Goal: Transaction & Acquisition: Obtain resource

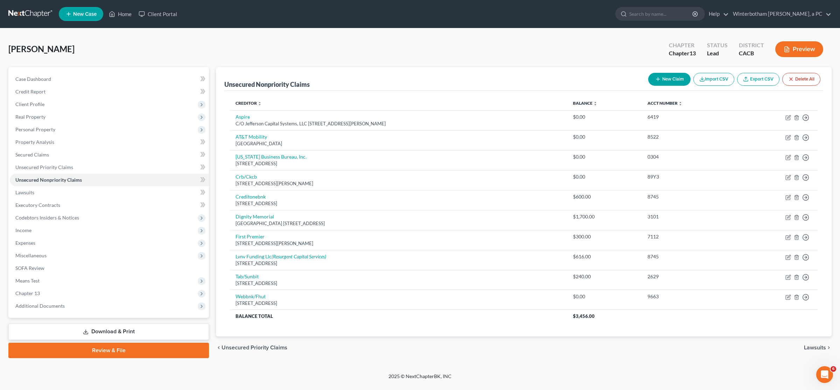
click at [115, 334] on link "Download & Print" at bounding box center [108, 331] width 201 height 16
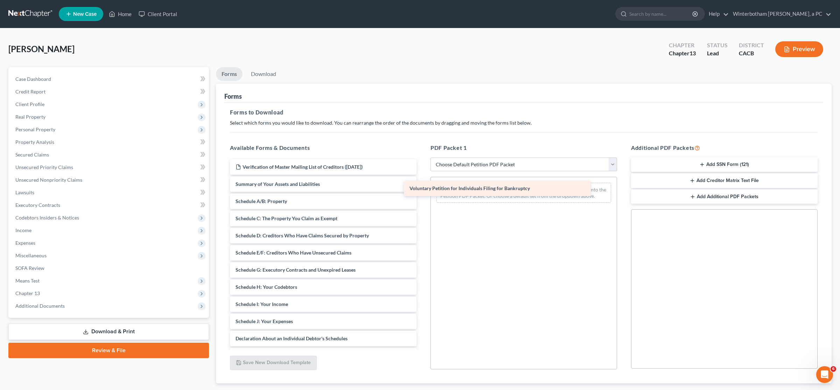
drag, startPoint x: 290, startPoint y: 186, endPoint x: 464, endPoint y: 190, distance: 174.0
click at [419, 190] on div "Voluntary Petition for Individuals Filing for Bankruptcy Verification of Master…" at bounding box center [323, 304] width 198 height 290
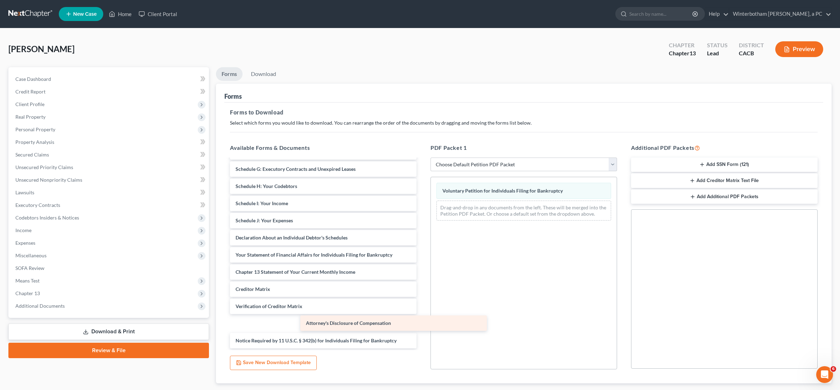
scroll to position [84, 0]
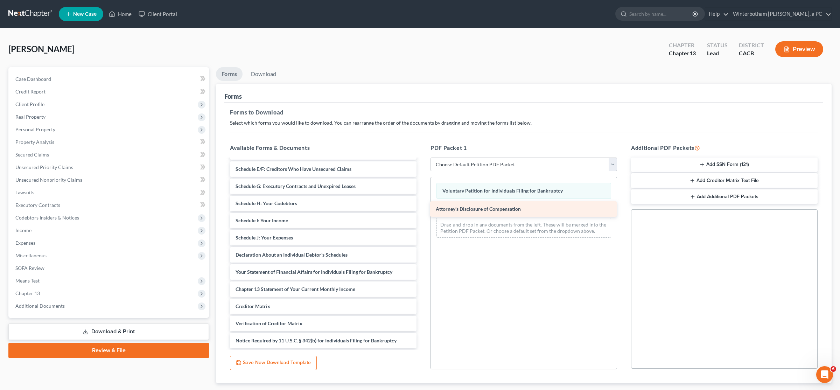
drag, startPoint x: 308, startPoint y: 339, endPoint x: 509, endPoint y: 205, distance: 241.5
click at [419, 205] on div "Attorney's Disclosure of Compensation Verification of Master Mailing List of Cr…" at bounding box center [323, 212] width 198 height 273
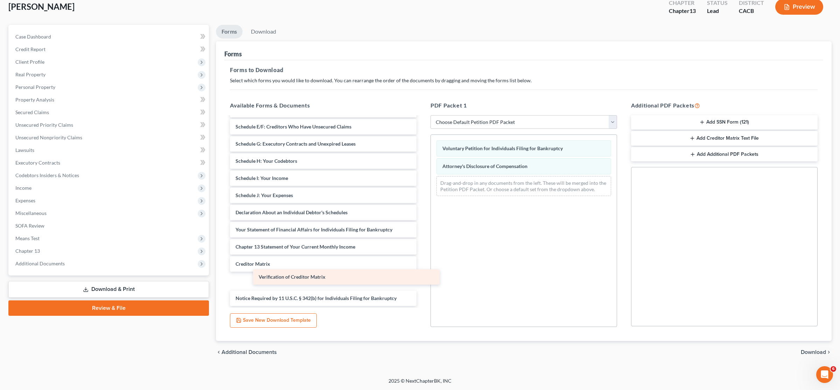
scroll to position [66, 0]
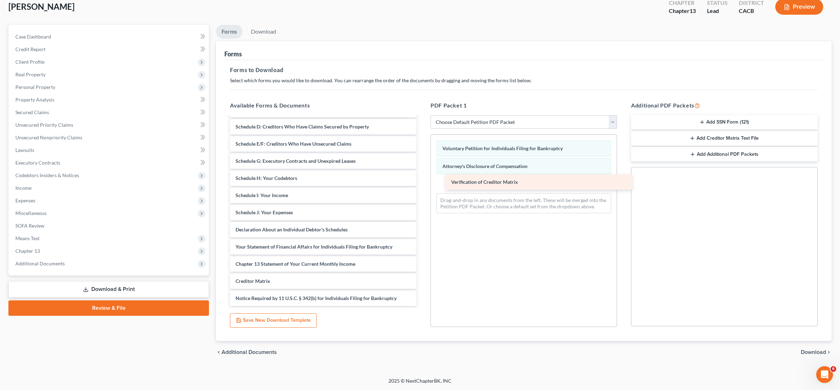
drag, startPoint x: 269, startPoint y: 280, endPoint x: 484, endPoint y: 182, distance: 237.1
click at [419, 182] on div "Verification of Creditor Matrix Verification of Master Mailing List of Creditor…" at bounding box center [323, 177] width 198 height 255
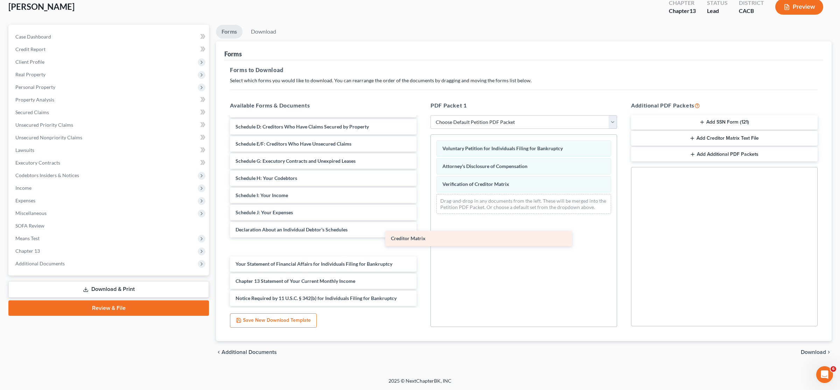
scroll to position [49, 0]
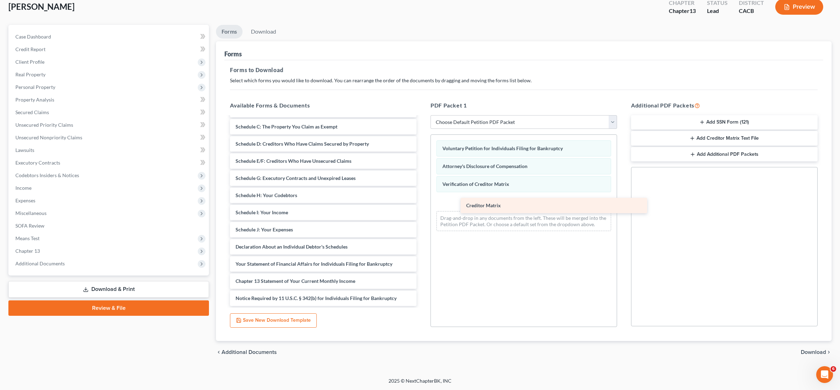
drag, startPoint x: 261, startPoint y: 284, endPoint x: 491, endPoint y: 209, distance: 242.6
click at [419, 209] on div "Creditor Matrix Verification of Master Mailing List of Creditors ([DATE]) Summa…" at bounding box center [323, 187] width 198 height 238
click at [419, 122] on button "Add SSN Form (121)" at bounding box center [724, 122] width 187 height 15
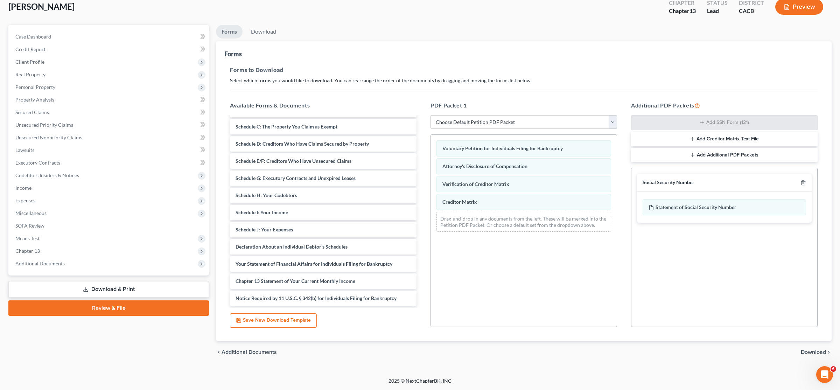
click at [419, 352] on span "Download" at bounding box center [813, 352] width 25 height 6
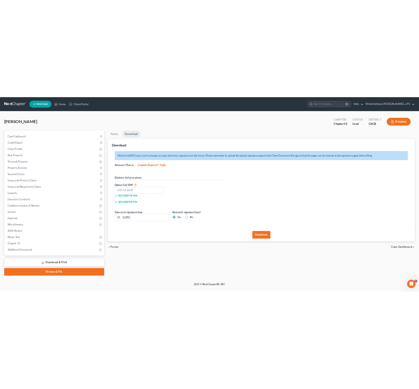
scroll to position [0, 0]
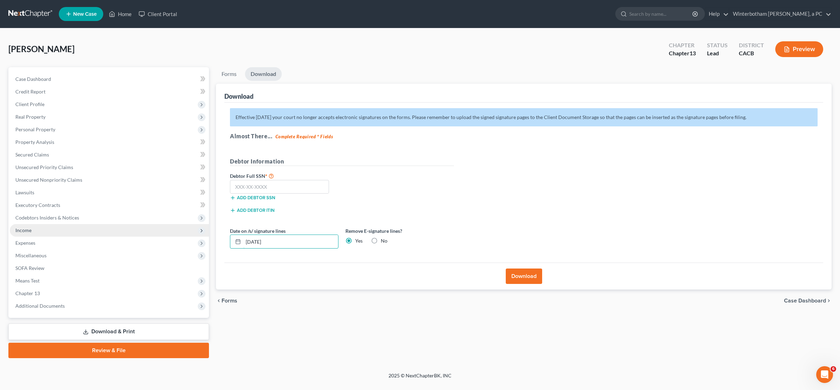
drag, startPoint x: 286, startPoint y: 241, endPoint x: 181, endPoint y: 233, distance: 105.3
click at [243, 235] on input "[DATE]" at bounding box center [290, 241] width 95 height 13
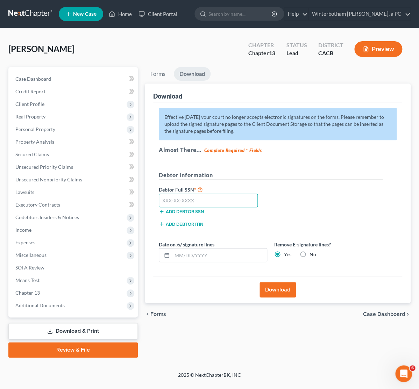
drag, startPoint x: 175, startPoint y: 196, endPoint x: 192, endPoint y: 210, distance: 22.6
click at [176, 196] on input "text" at bounding box center [208, 201] width 99 height 14
paste input "551-93-6143"
type input "551-93-6143"
click at [201, 258] on input "text" at bounding box center [219, 255] width 95 height 13
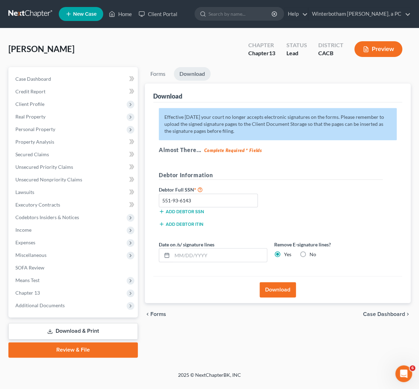
click at [282, 295] on button "Download" at bounding box center [278, 289] width 36 height 15
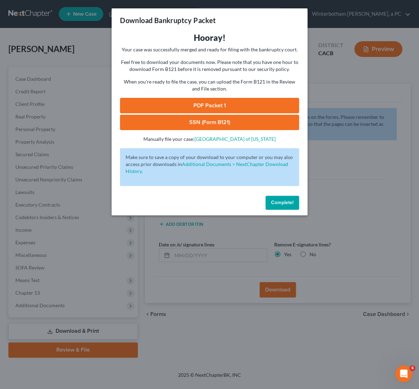
click at [213, 106] on link "PDF Packet 1" at bounding box center [209, 105] width 179 height 15
click at [196, 125] on link "SSN (Form B121)" at bounding box center [209, 122] width 179 height 15
click at [327, 147] on div "Download Bankruptcy Packet Hooray! Your case was successfully merged and ready …" at bounding box center [209, 194] width 419 height 389
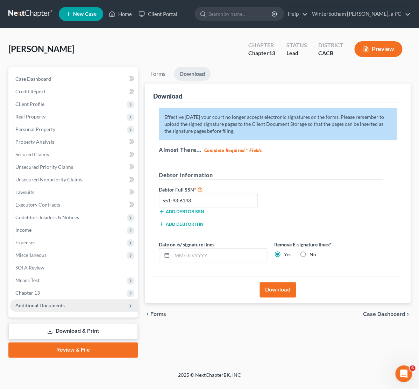
click at [47, 304] on span "Additional Documents" at bounding box center [39, 306] width 49 height 6
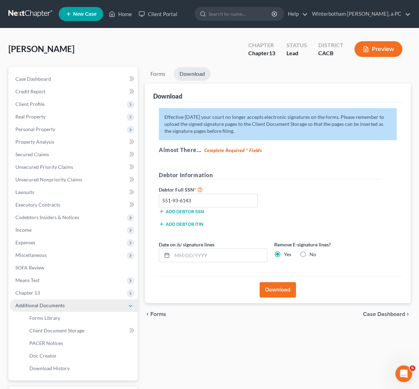
click at [47, 304] on span "Additional Documents" at bounding box center [39, 306] width 49 height 6
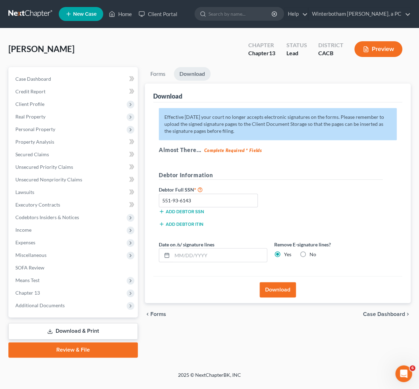
click at [52, 332] on icon at bounding box center [50, 332] width 6 height 6
click at [44, 291] on span "Chapter 13" at bounding box center [74, 293] width 128 height 13
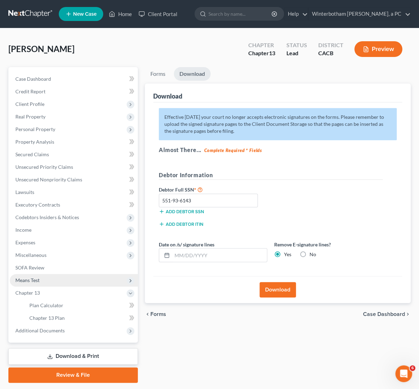
click at [47, 286] on span "Means Test" at bounding box center [74, 280] width 128 height 13
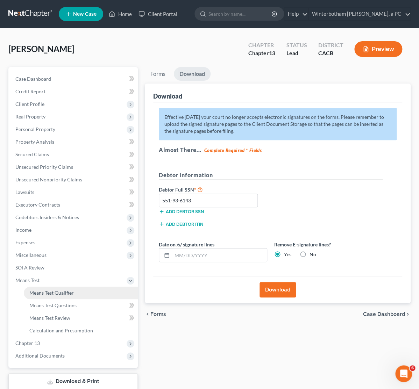
click at [46, 291] on span "Means Test Qualifier" at bounding box center [51, 293] width 44 height 6
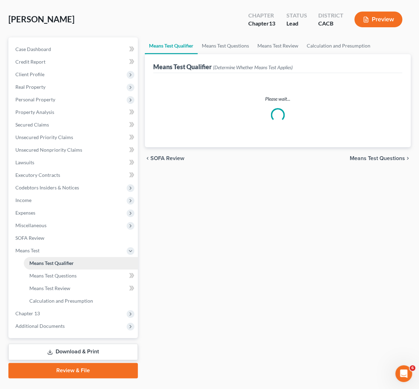
scroll to position [45, 0]
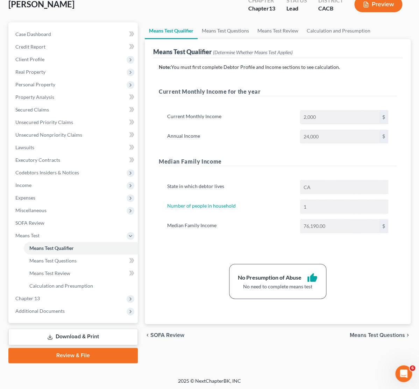
click at [59, 338] on link "Download & Print" at bounding box center [72, 337] width 129 height 16
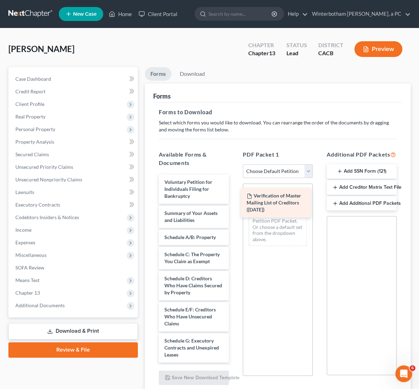
drag, startPoint x: 187, startPoint y: 188, endPoint x: 269, endPoint y: 202, distance: 82.7
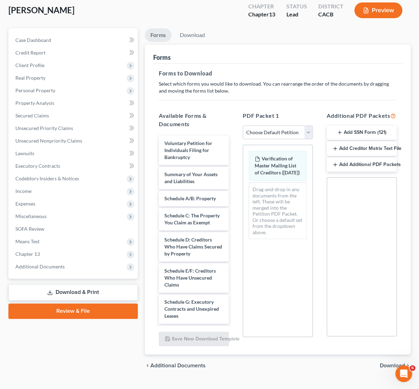
scroll to position [57, 0]
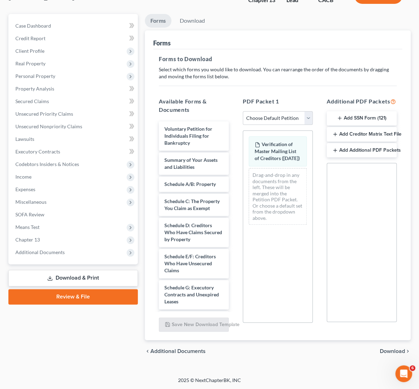
click at [403, 352] on span "Download" at bounding box center [392, 352] width 25 height 6
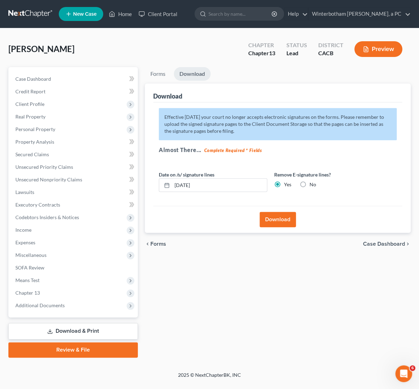
scroll to position [0, 0]
drag, startPoint x: 276, startPoint y: 220, endPoint x: 213, endPoint y: 185, distance: 72.2
click at [213, 185] on div "Download Effective [DATE] your court no longer accepts electronic signatures on…" at bounding box center [278, 159] width 266 height 150
drag, startPoint x: 213, startPoint y: 185, endPoint x: 112, endPoint y: 179, distance: 101.7
click at [172, 179] on input "[DATE]" at bounding box center [219, 185] width 95 height 13
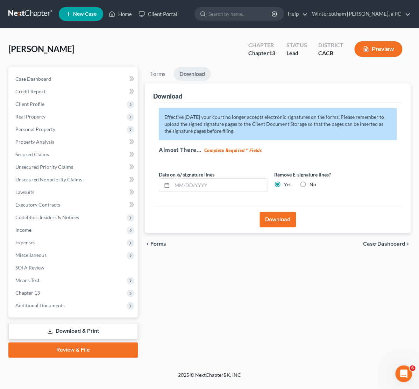
drag, startPoint x: 292, startPoint y: 224, endPoint x: 196, endPoint y: 236, distance: 96.7
click at [291, 224] on button "Download" at bounding box center [278, 219] width 36 height 15
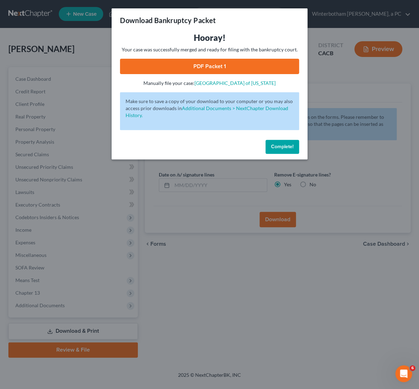
click at [189, 71] on link "PDF Packet 1" at bounding box center [209, 66] width 179 height 15
